Goal: Task Accomplishment & Management: Use online tool/utility

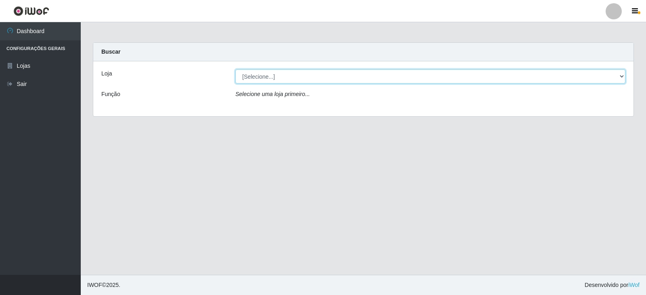
click at [622, 77] on select "[Selecione...] Queiroz Atacadão - Catolé do Rocha" at bounding box center [430, 76] width 390 height 14
select select "500"
click at [235, 69] on select "[Selecione...] Queiroz Atacadão - Catolé do Rocha" at bounding box center [430, 76] width 390 height 14
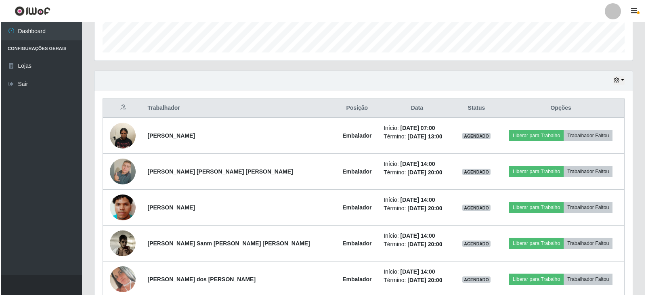
scroll to position [242, 0]
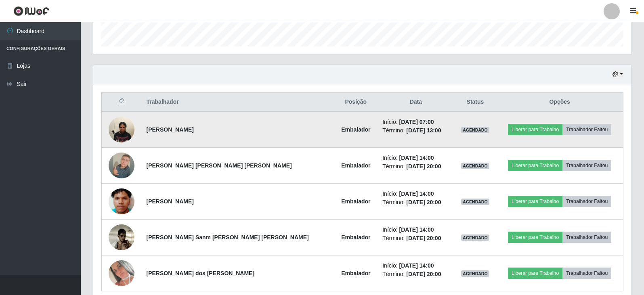
click at [124, 130] on img at bounding box center [122, 129] width 26 height 34
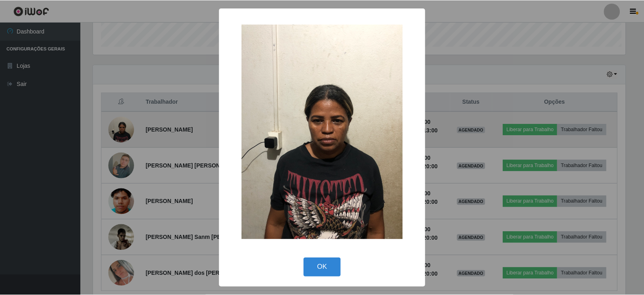
scroll to position [167, 534]
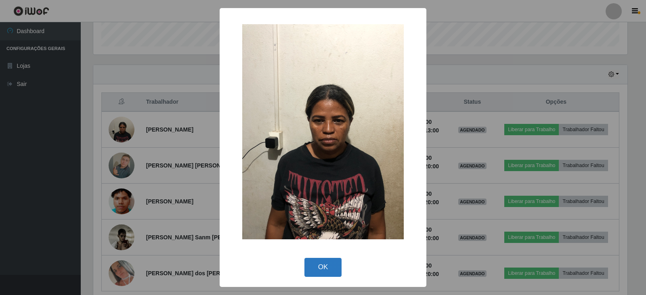
click at [330, 262] on button "OK" at bounding box center [323, 267] width 38 height 19
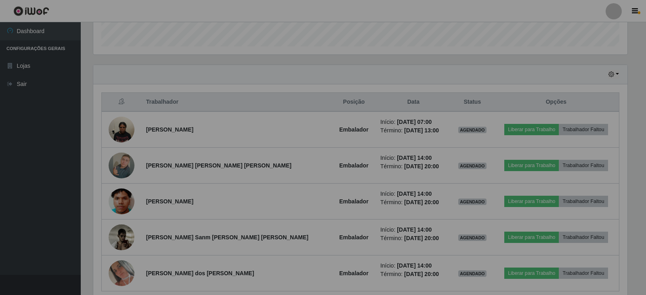
scroll to position [167, 538]
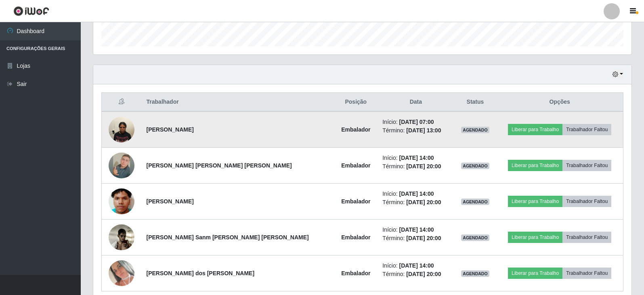
click at [125, 127] on img at bounding box center [122, 129] width 26 height 34
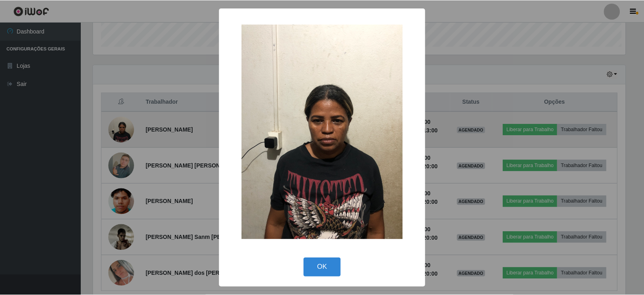
scroll to position [167, 534]
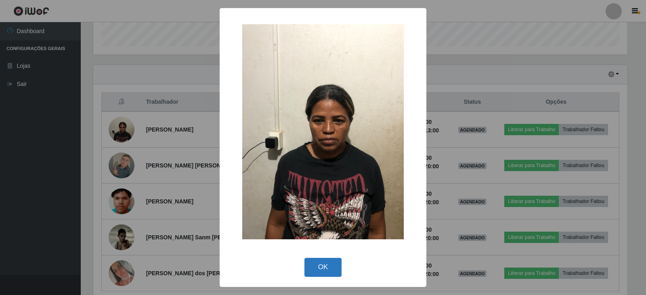
click at [326, 267] on button "OK" at bounding box center [323, 267] width 38 height 19
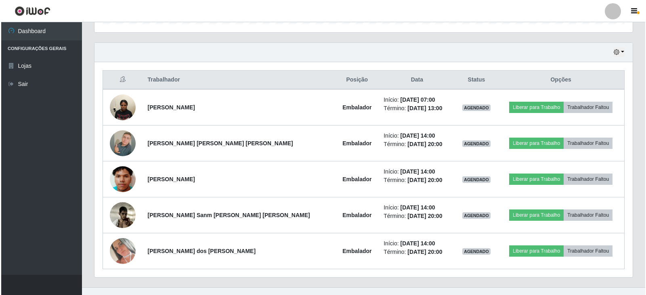
scroll to position [277, 0]
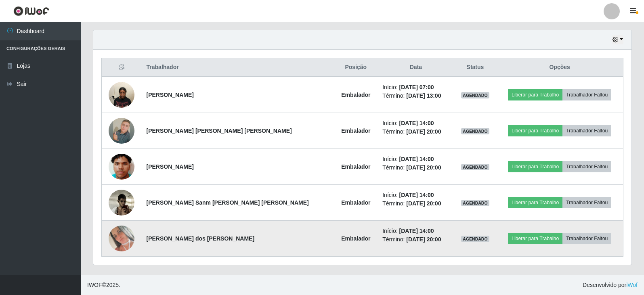
click at [131, 236] on img at bounding box center [122, 239] width 26 height 26
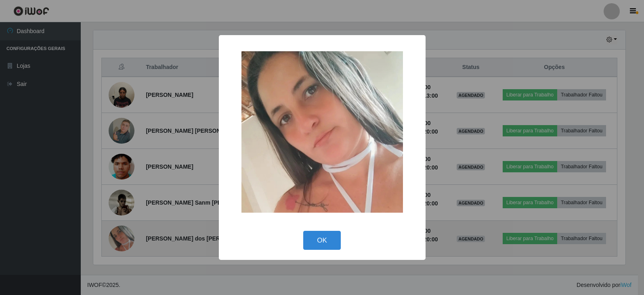
scroll to position [167, 534]
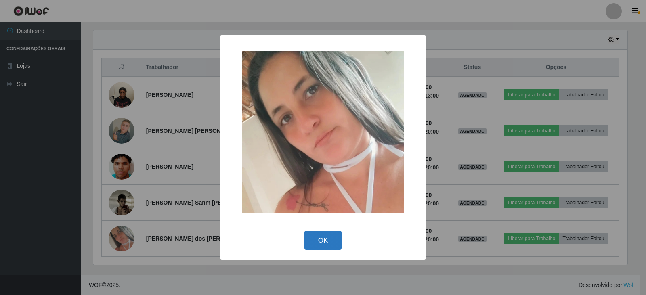
click at [325, 242] on button "OK" at bounding box center [323, 240] width 38 height 19
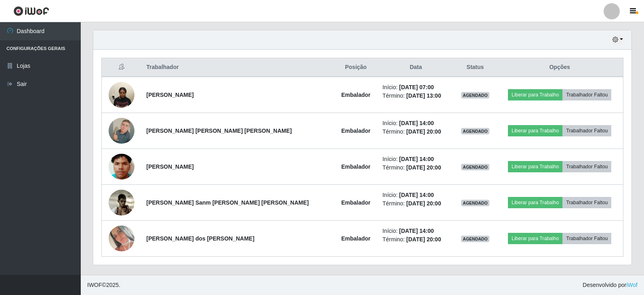
scroll to position [167, 538]
click at [620, 42] on button "button" at bounding box center [617, 39] width 11 height 9
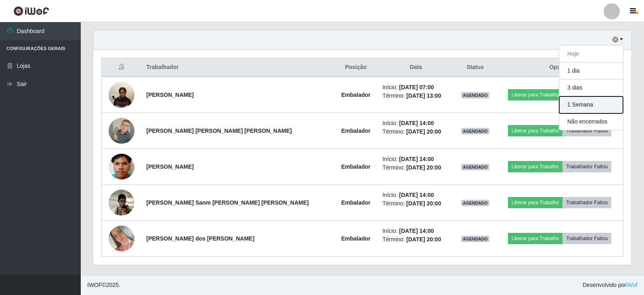
click at [604, 110] on button "1 Semana" at bounding box center [591, 104] width 64 height 17
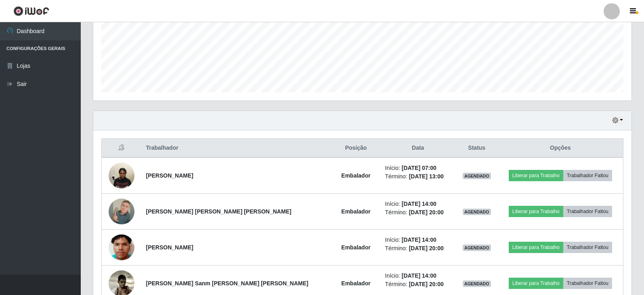
scroll to position [115, 0]
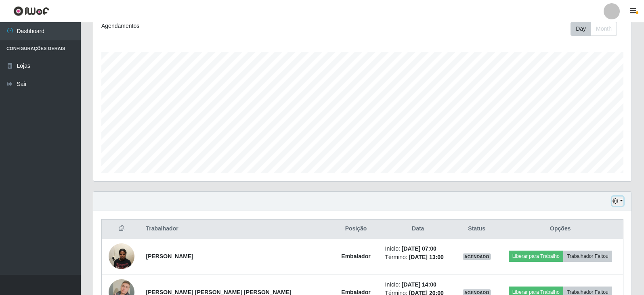
click at [621, 201] on button "button" at bounding box center [617, 201] width 11 height 9
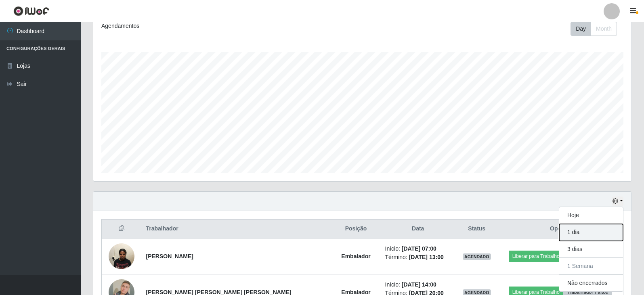
click at [583, 236] on button "1 dia" at bounding box center [591, 232] width 64 height 17
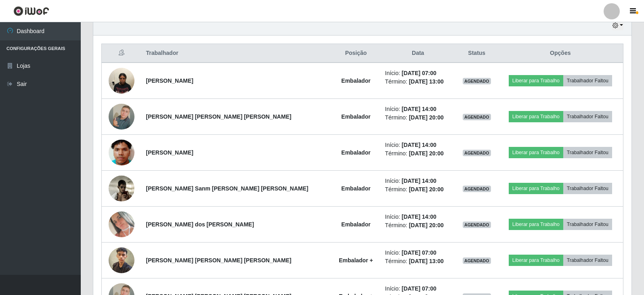
scroll to position [277, 0]
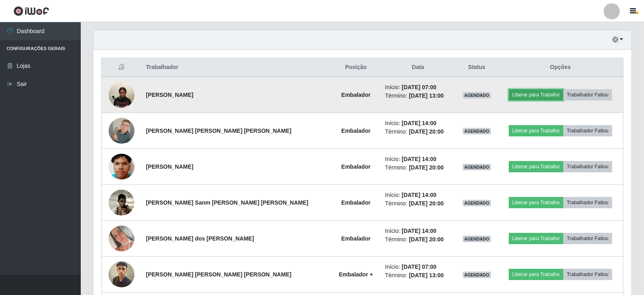
click at [510, 95] on button "Liberar para Trabalho" at bounding box center [535, 94] width 54 height 11
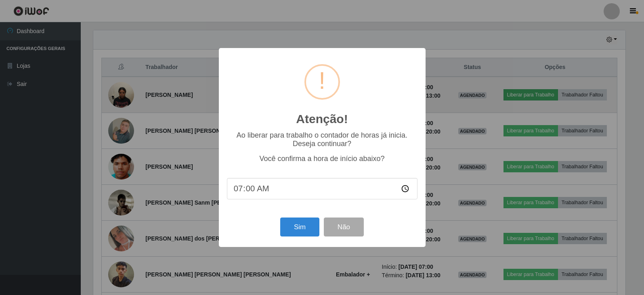
scroll to position [167, 534]
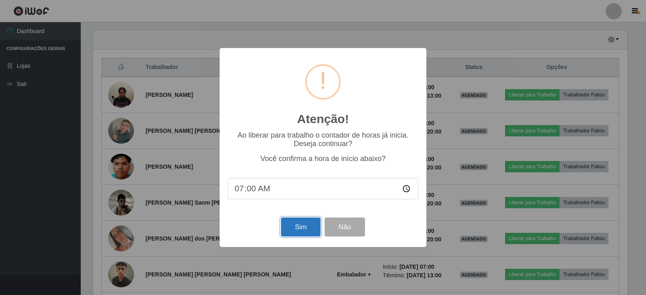
click at [302, 230] on button "Sim" at bounding box center [300, 227] width 39 height 19
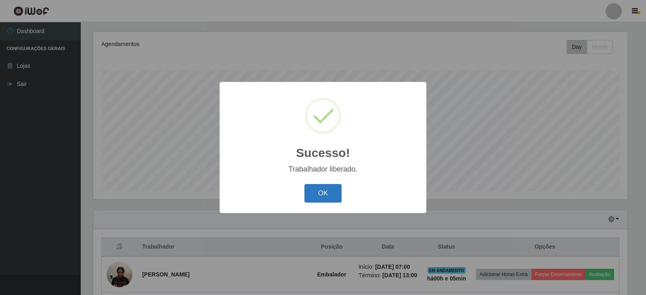
click at [335, 195] on button "OK" at bounding box center [323, 193] width 38 height 19
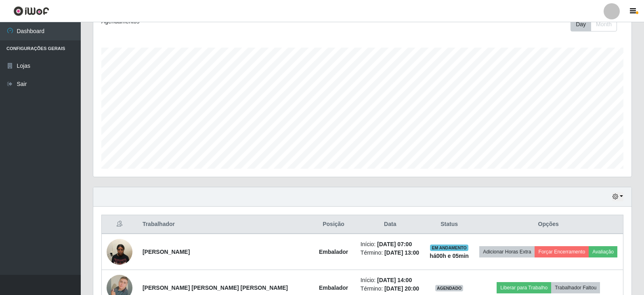
scroll to position [97, 0]
